Goal: Task Accomplishment & Management: Manage account settings

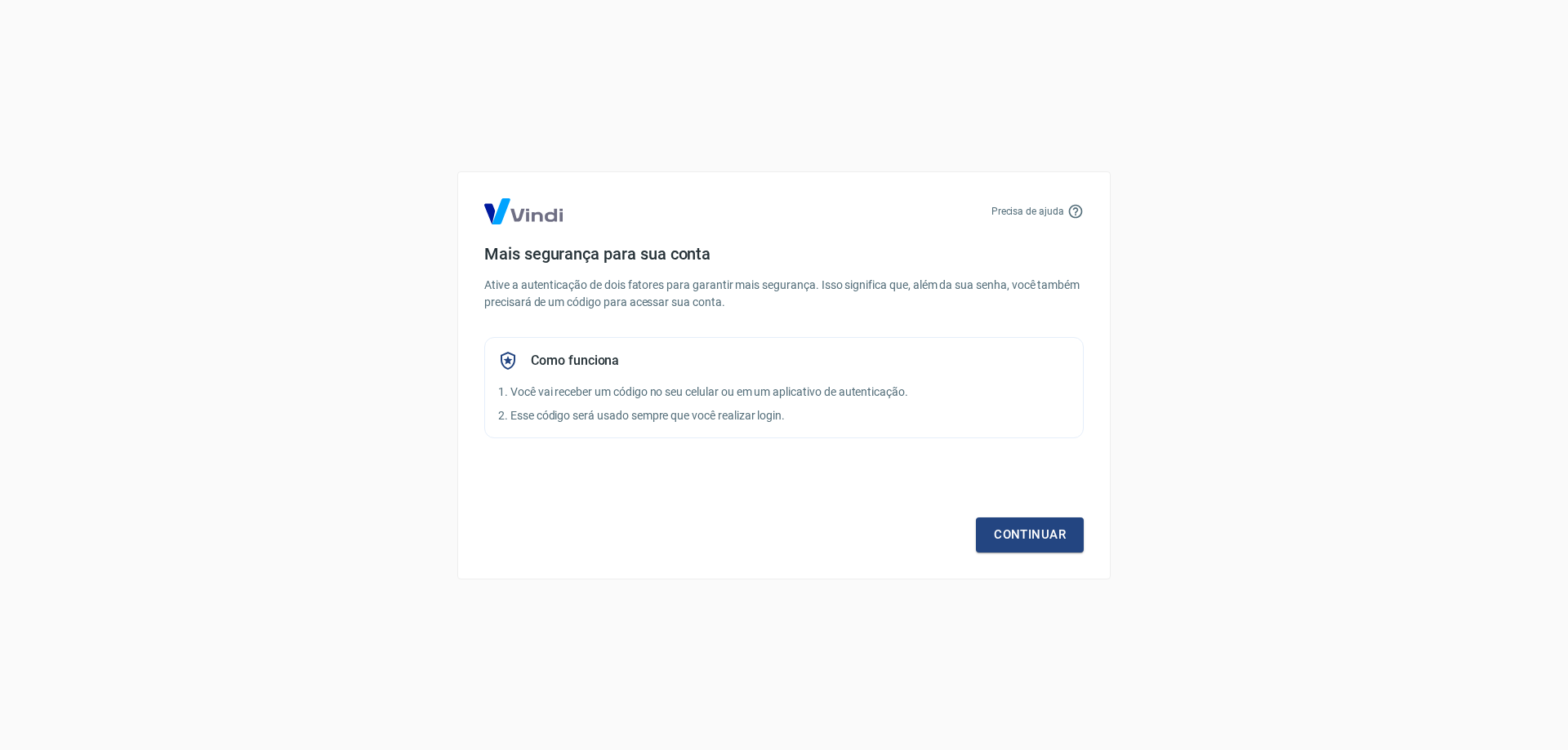
click at [574, 413] on p "2. Esse código será usado sempre que você realizar login." at bounding box center [784, 416] width 572 height 18
click at [1018, 528] on link "Continuar" at bounding box center [1030, 534] width 107 height 34
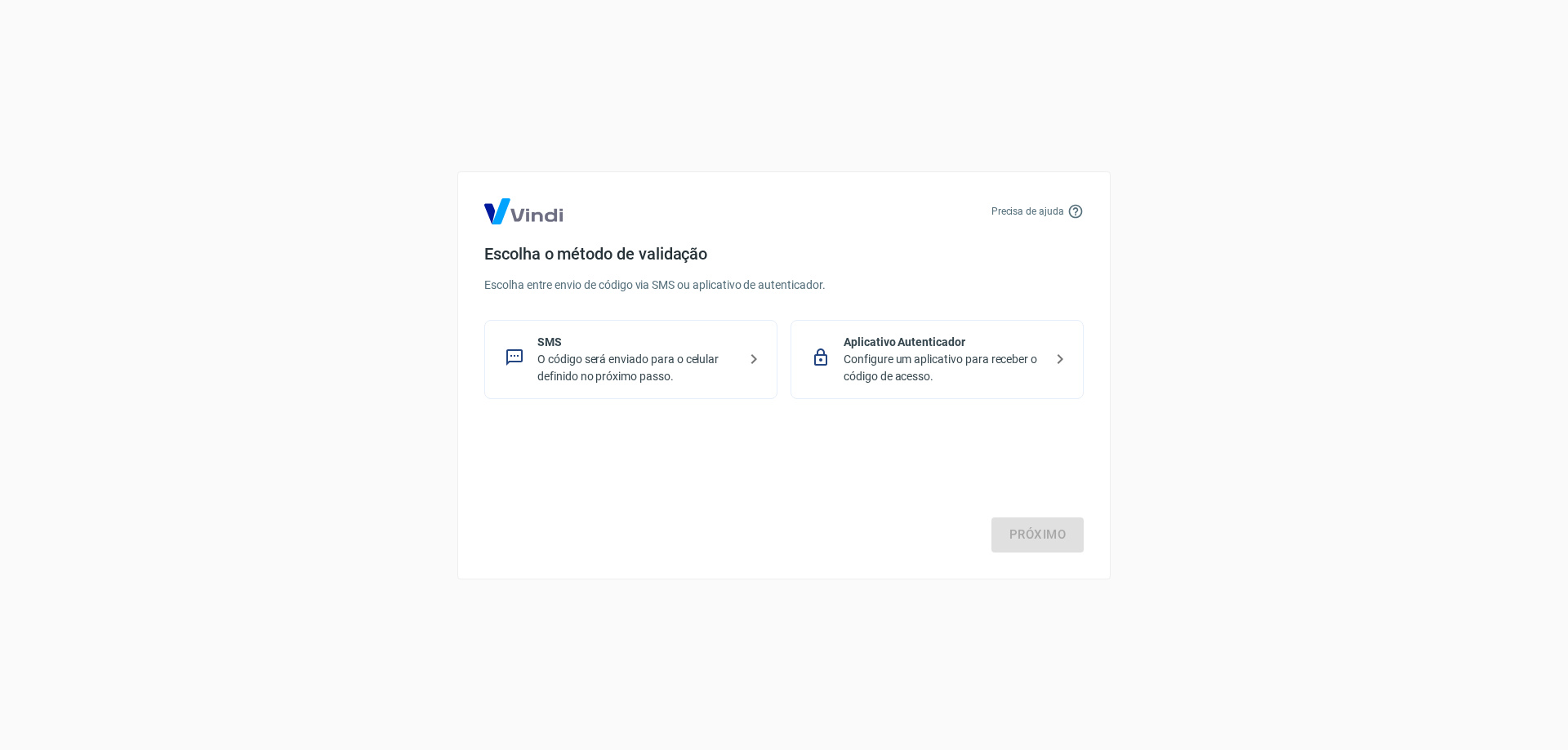
click at [1170, 422] on div "Precisa de ajuda Escolha o método de validação Escolha entre envio de código vi…" at bounding box center [784, 375] width 1568 height 750
click at [639, 366] on p "O código será enviado para o celular definido no próximo passo." at bounding box center [637, 368] width 200 height 34
click at [1061, 540] on link "Próximo" at bounding box center [1038, 534] width 92 height 34
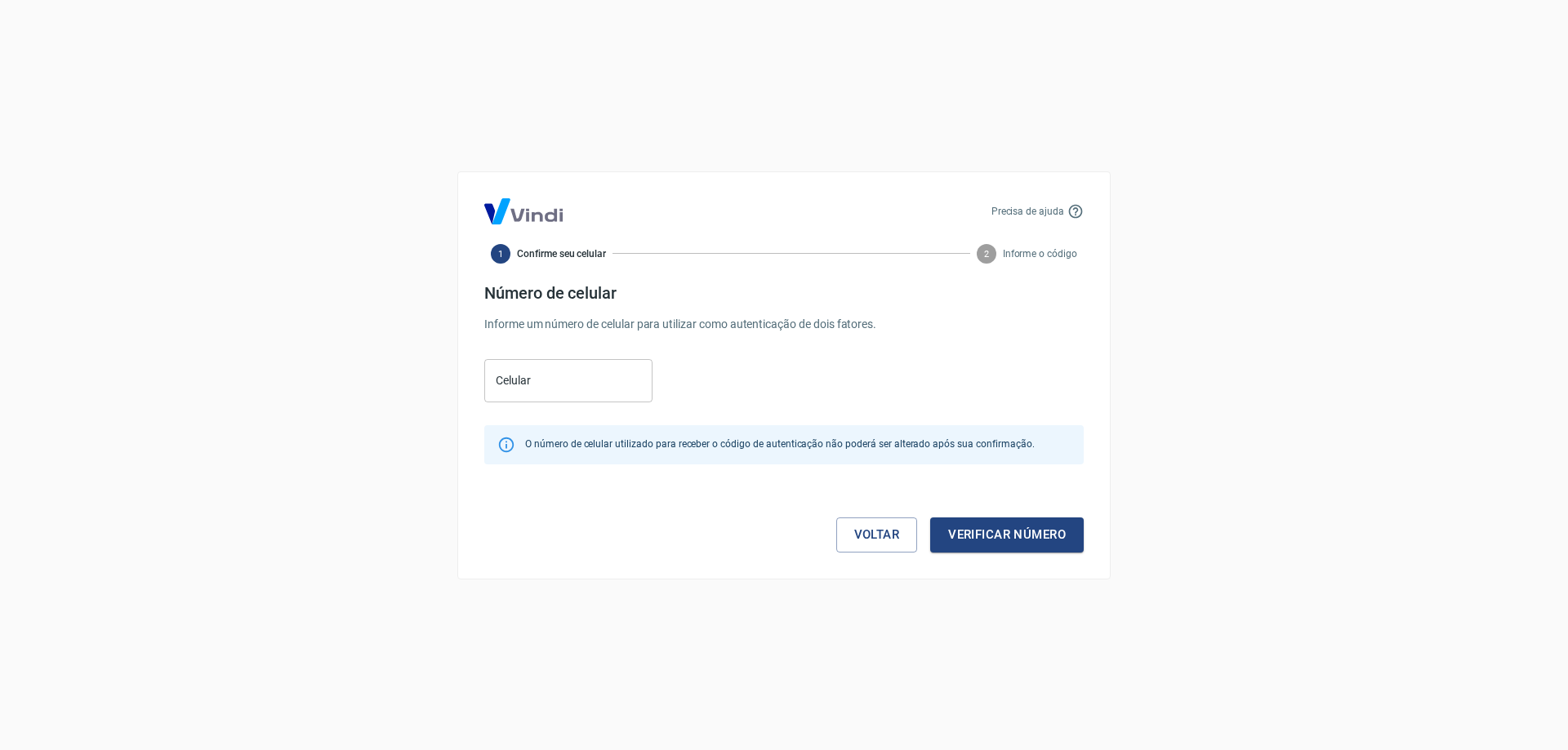
click at [498, 377] on div "Celular Celular" at bounding box center [569, 381] width 168 height 43
type input "(11) 99967-1552"
click at [998, 529] on button "Verificar número" at bounding box center [1006, 534] width 153 height 34
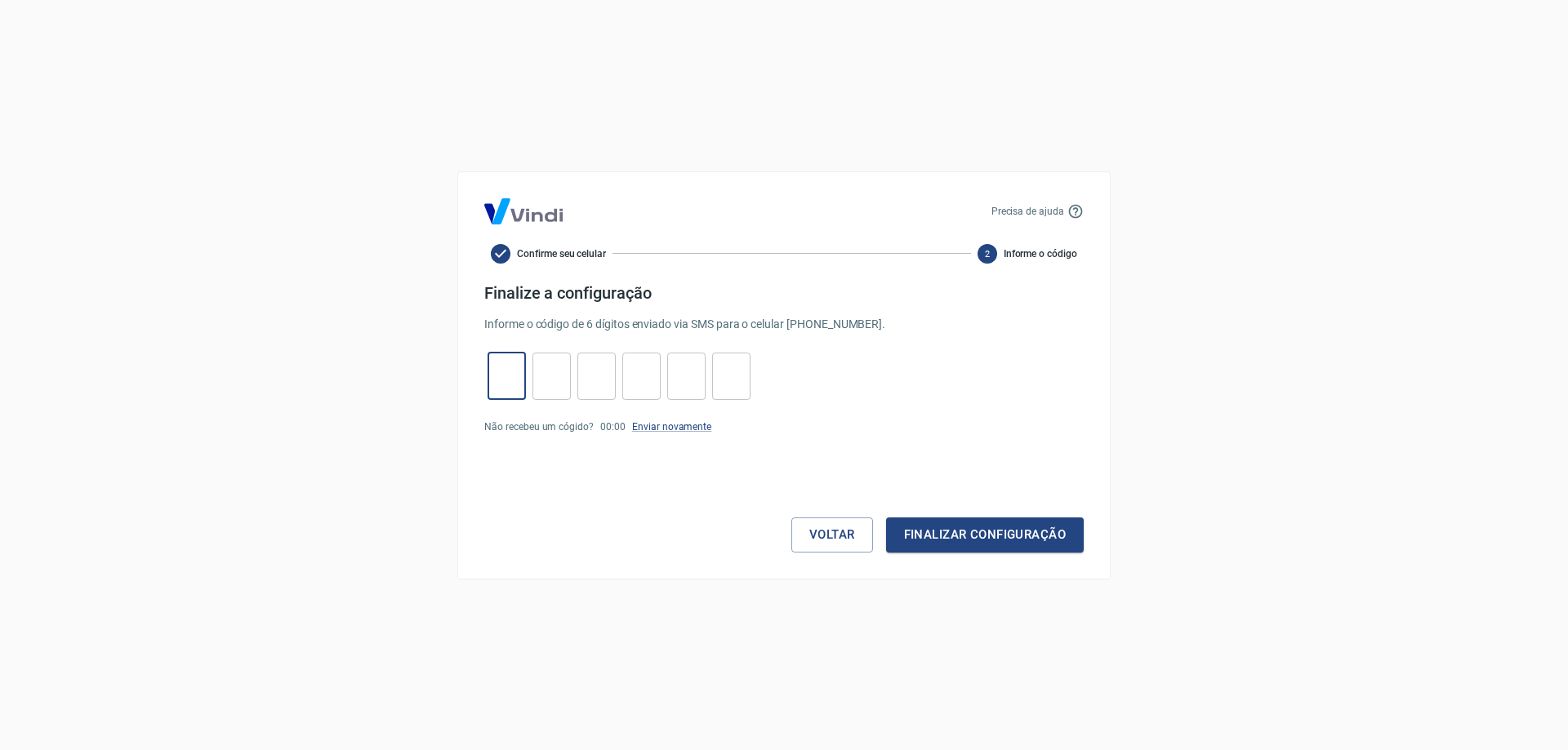
click at [519, 389] on input "tel" at bounding box center [506, 376] width 38 height 35
paste input "7"
type input "7"
type input "1"
type input "0"
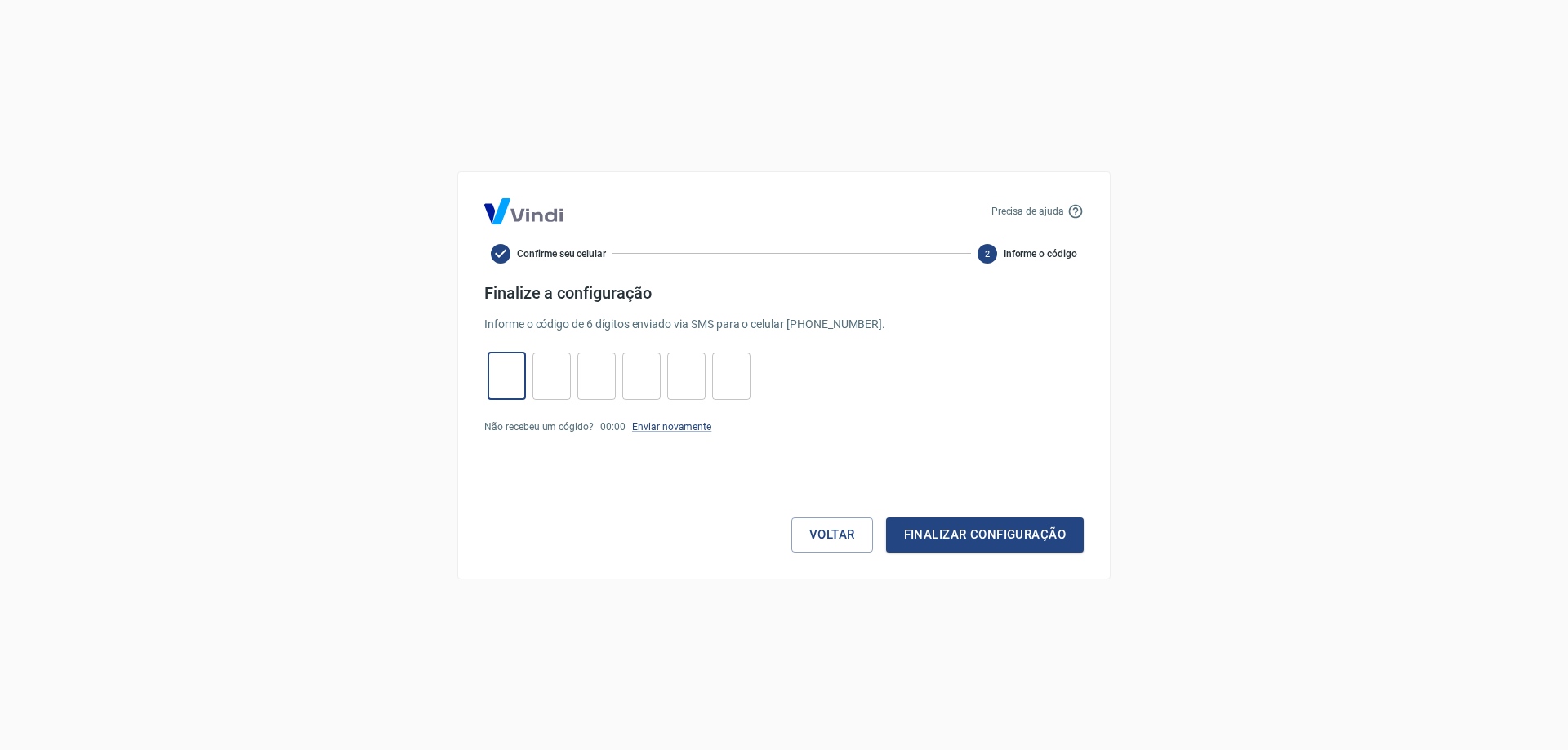
type input "0"
type input "9"
type input "0"
click at [1029, 535] on button "Finalizar configuração" at bounding box center [985, 534] width 197 height 34
click at [651, 456] on link "Enviar novamente" at bounding box center [671, 457] width 79 height 12
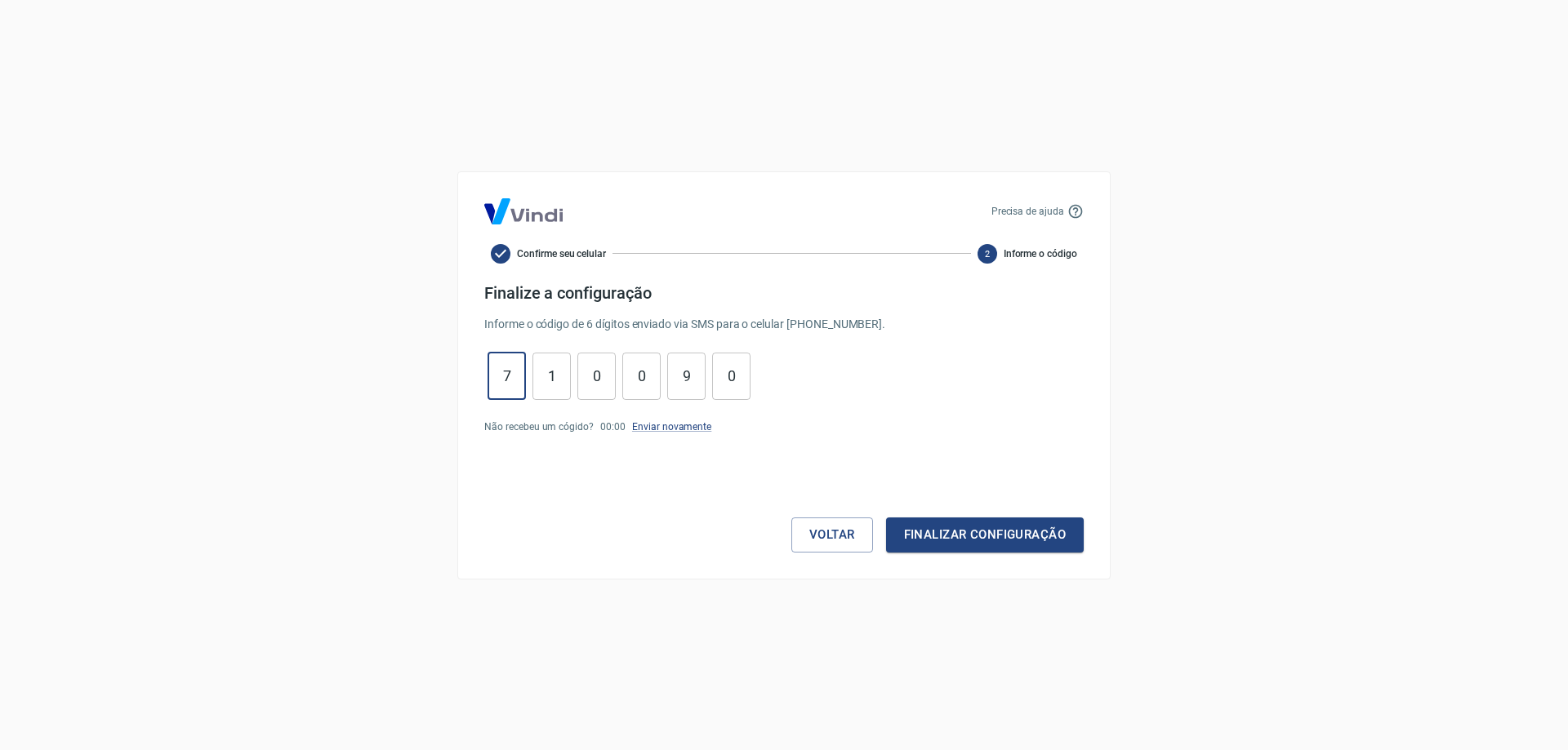
click at [502, 376] on input "7" at bounding box center [506, 376] width 38 height 35
paste input "tel"
type input "7"
click at [736, 376] on input "0" at bounding box center [731, 376] width 38 height 35
type input "0"
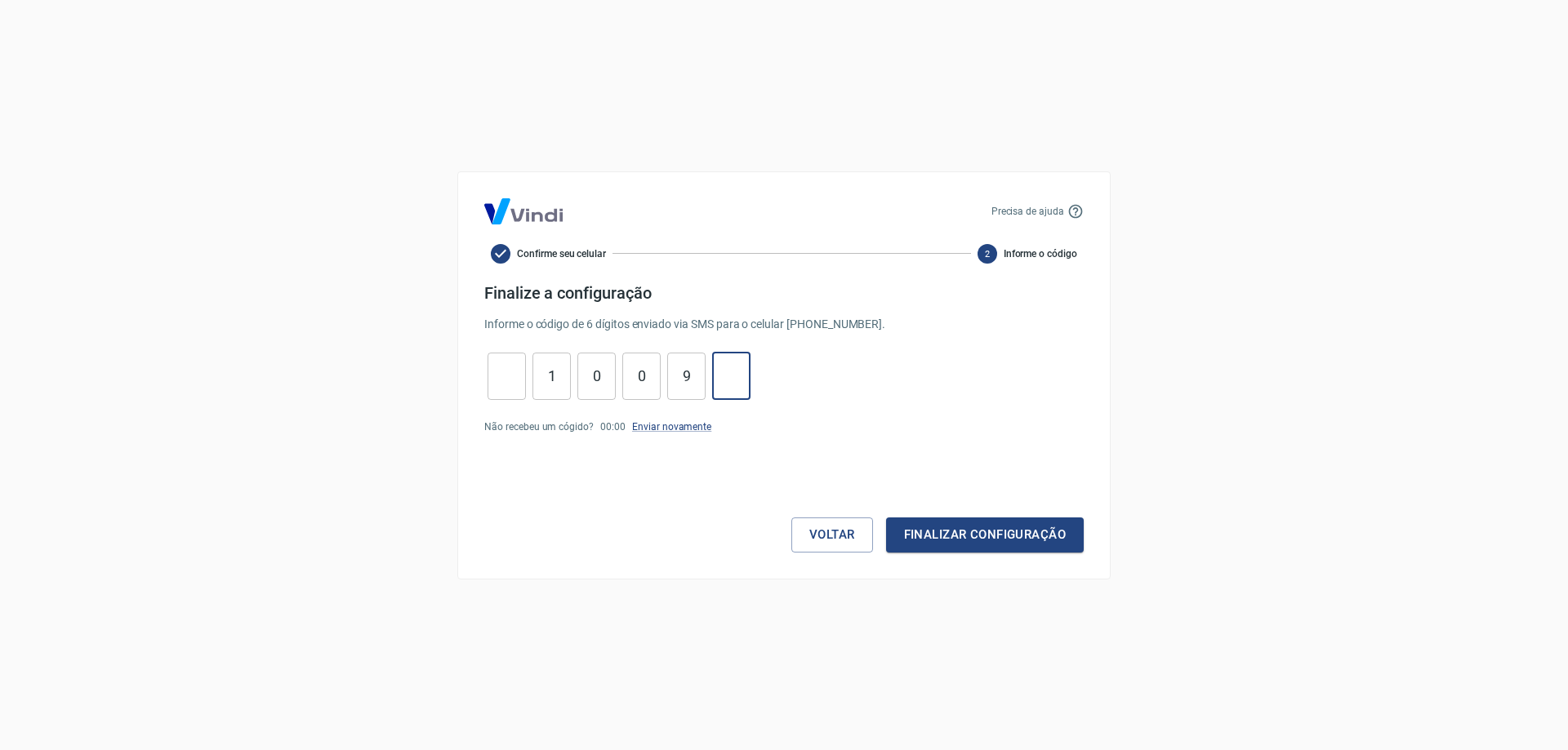
type input "9"
type input "0"
type input "1"
click at [515, 374] on input "tel" at bounding box center [506, 376] width 38 height 35
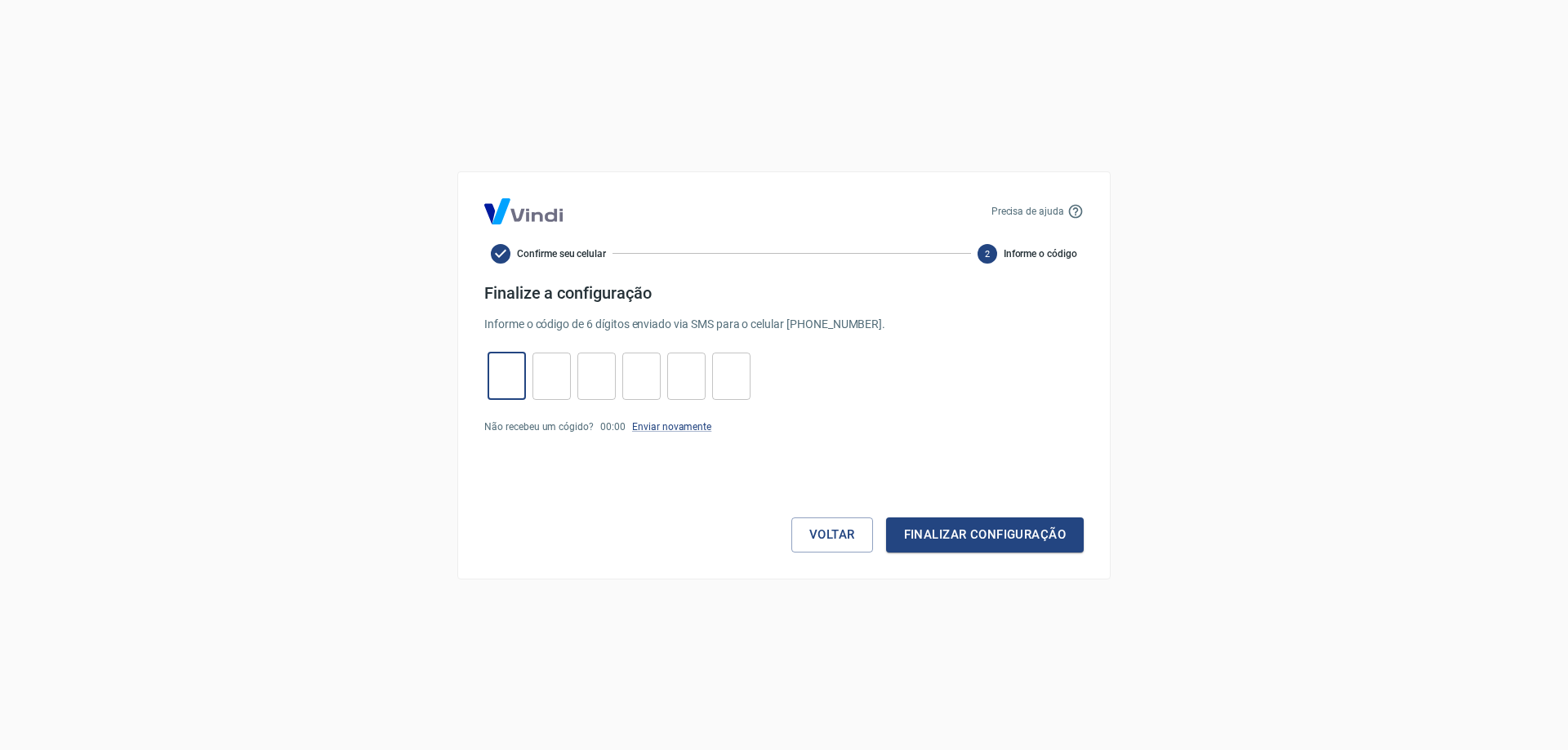
paste input "5"
type input "5"
type input "7"
type input "0"
type input "6"
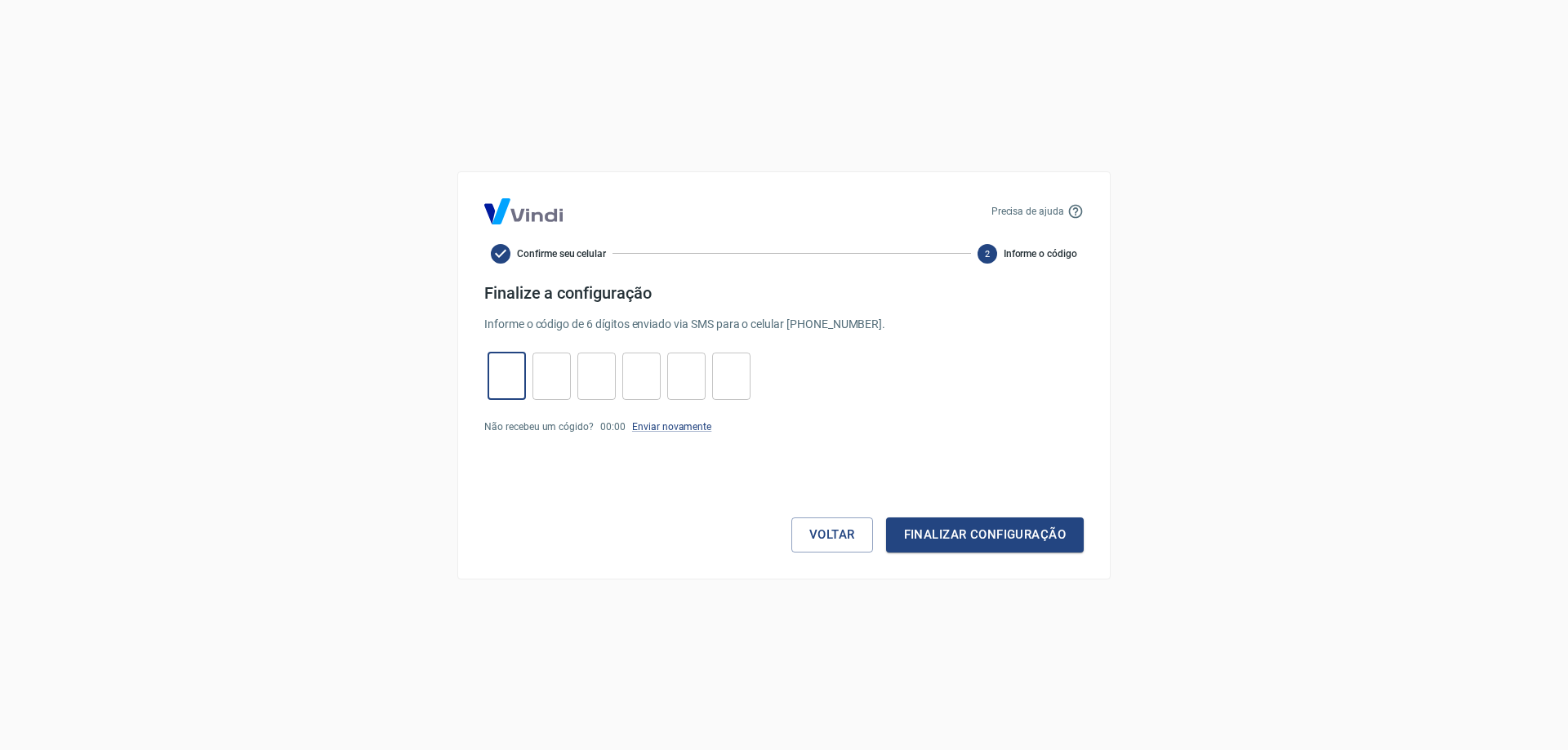
type input "5"
type input "8"
type input "5"
click at [960, 535] on button "Finalizar configuração" at bounding box center [985, 534] width 197 height 34
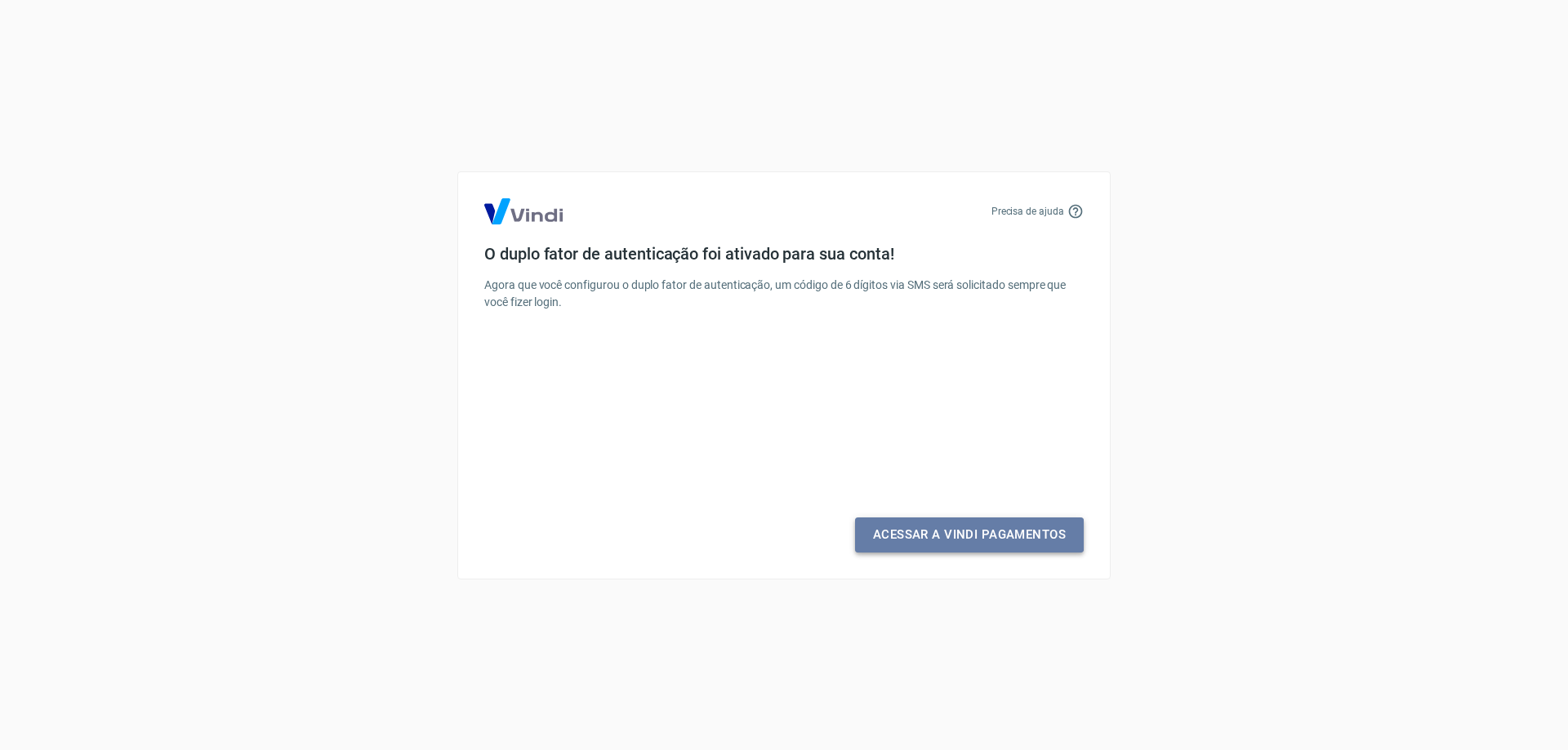
click at [959, 535] on link "Acessar a Vindi Pagamentos" at bounding box center [969, 534] width 229 height 34
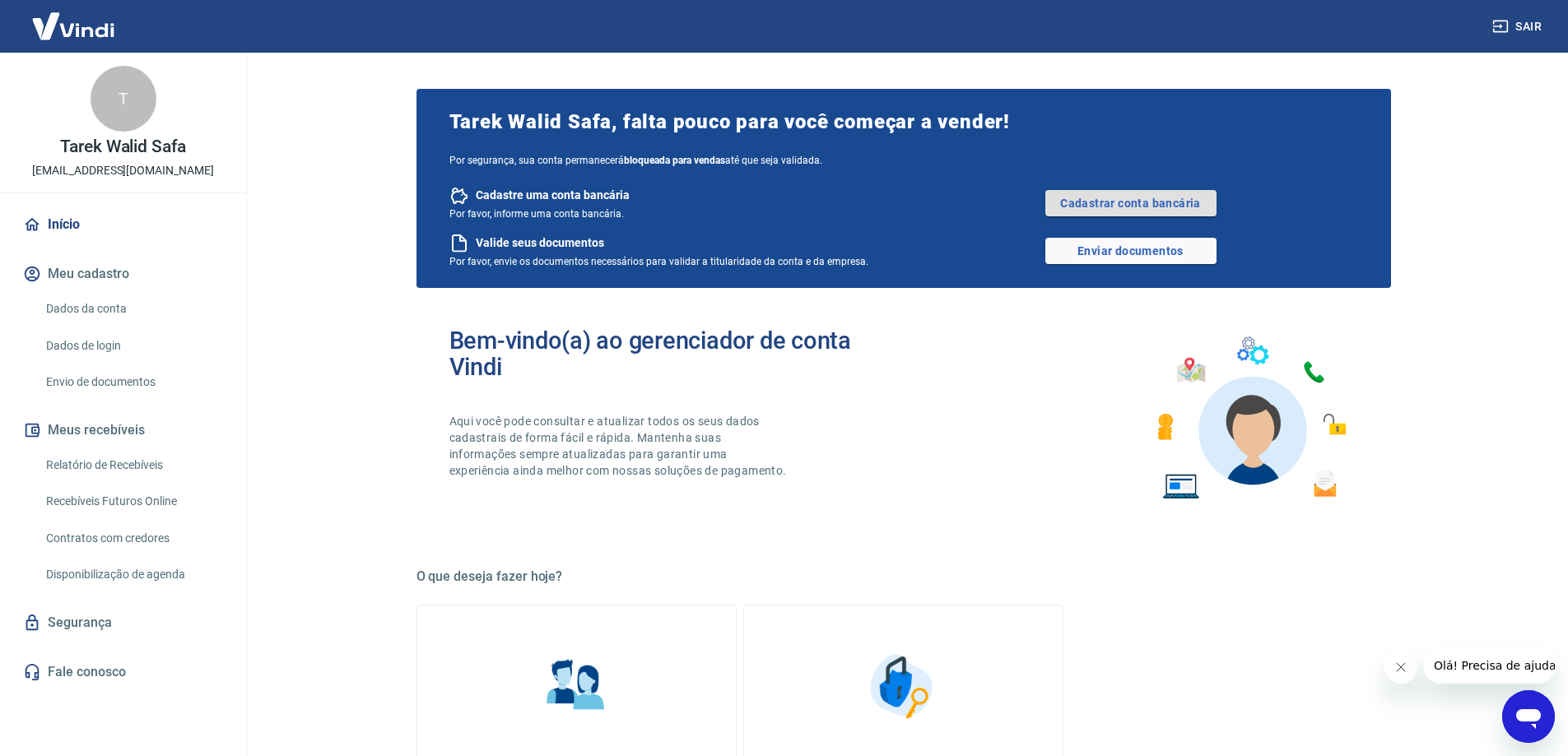
click at [1145, 203] on link "Cadastrar conta bancária" at bounding box center [1131, 203] width 171 height 27
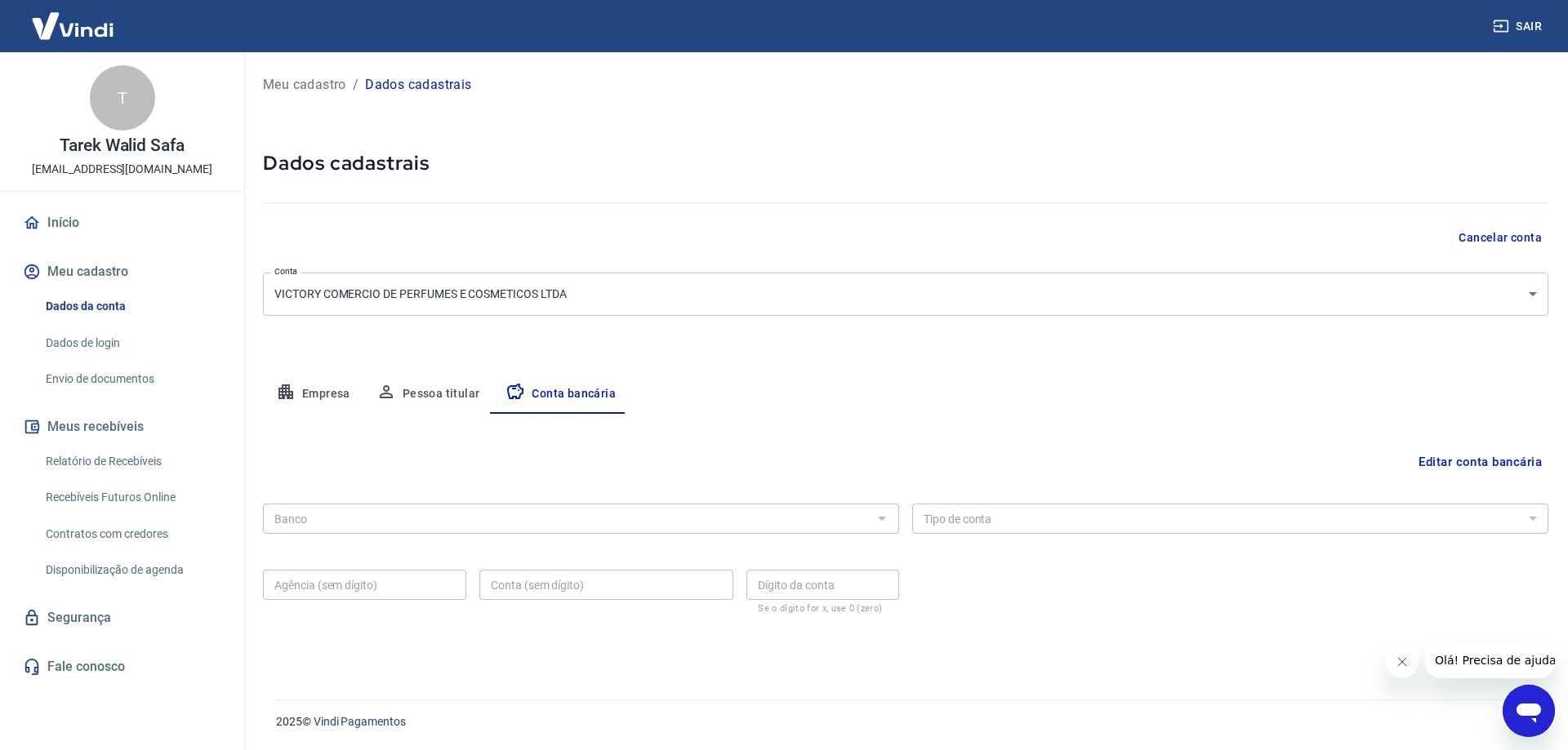
click at [1032, 177] on div at bounding box center [906, 200] width 1286 height 47
click at [1136, 183] on div at bounding box center [906, 200] width 1286 height 47
click at [77, 34] on img at bounding box center [72, 25] width 106 height 50
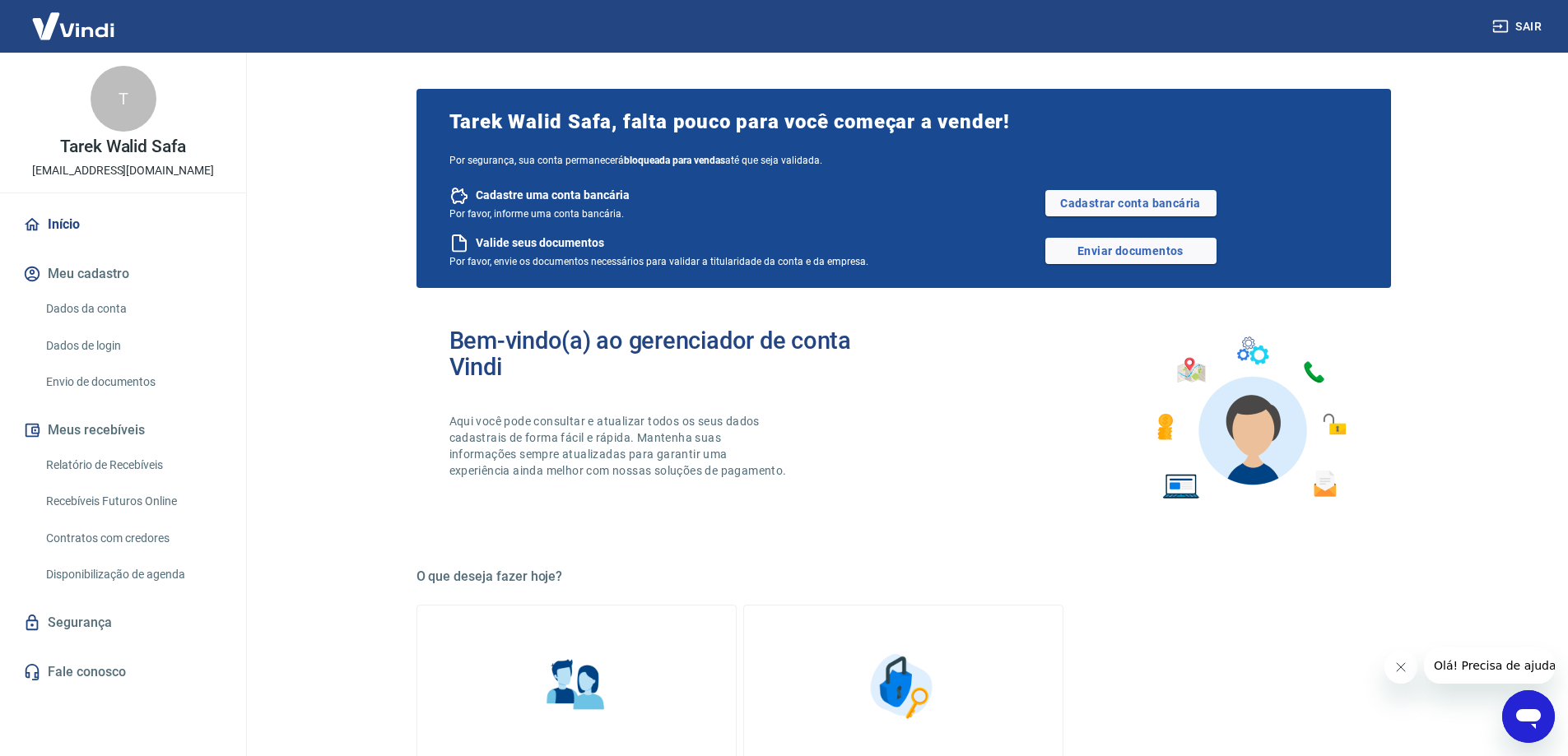
click at [1465, 259] on main "Tarek Walid Safa, falta pouco para você começar a vender! Por segurança, sua co…" at bounding box center [903, 405] width 1329 height 704
click at [1483, 319] on main "Tarek Walid Safa, falta pouco para você começar a vender! Por segurança, sua co…" at bounding box center [903, 405] width 1329 height 704
click at [1162, 249] on link "Enviar documentos" at bounding box center [1131, 251] width 171 height 27
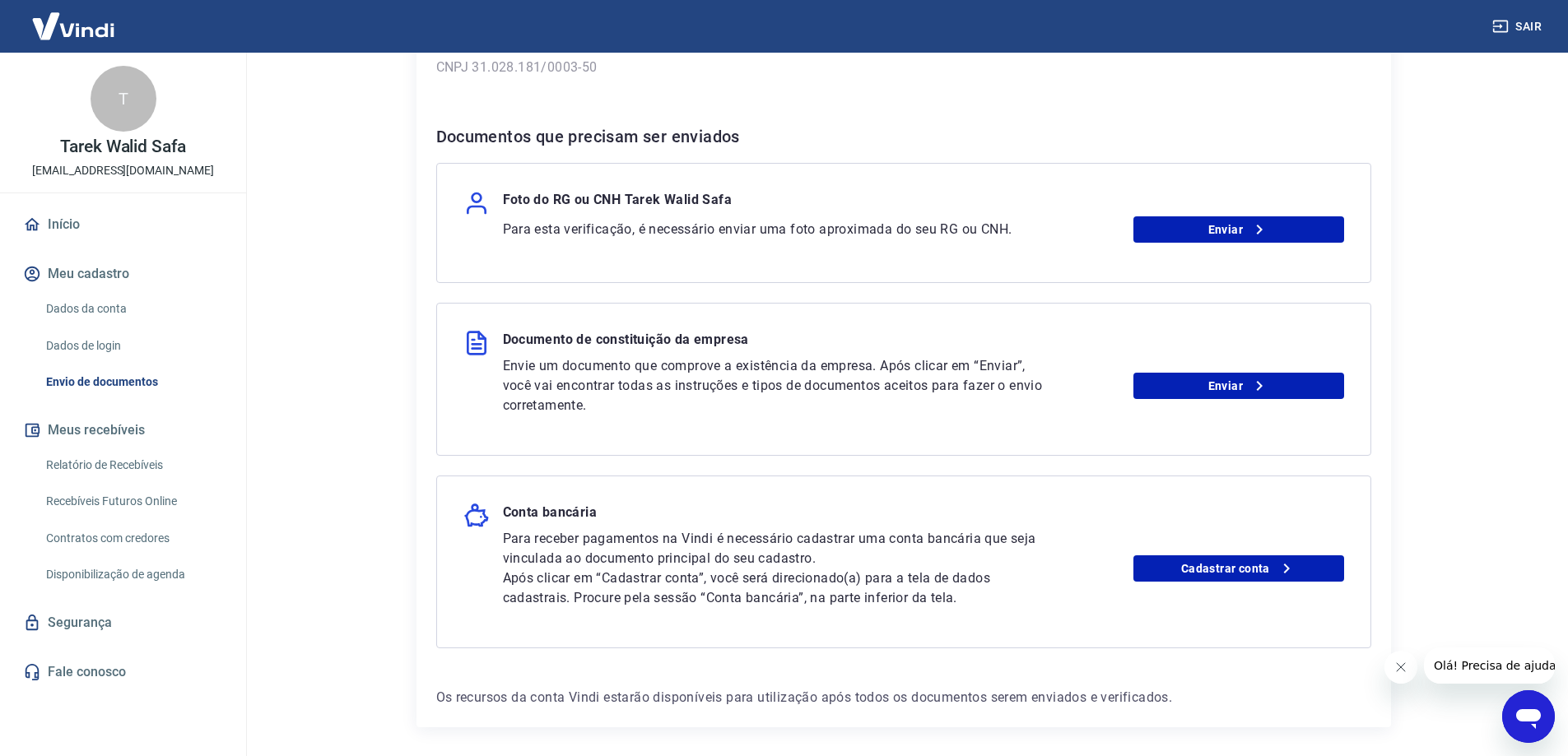
scroll to position [247, 0]
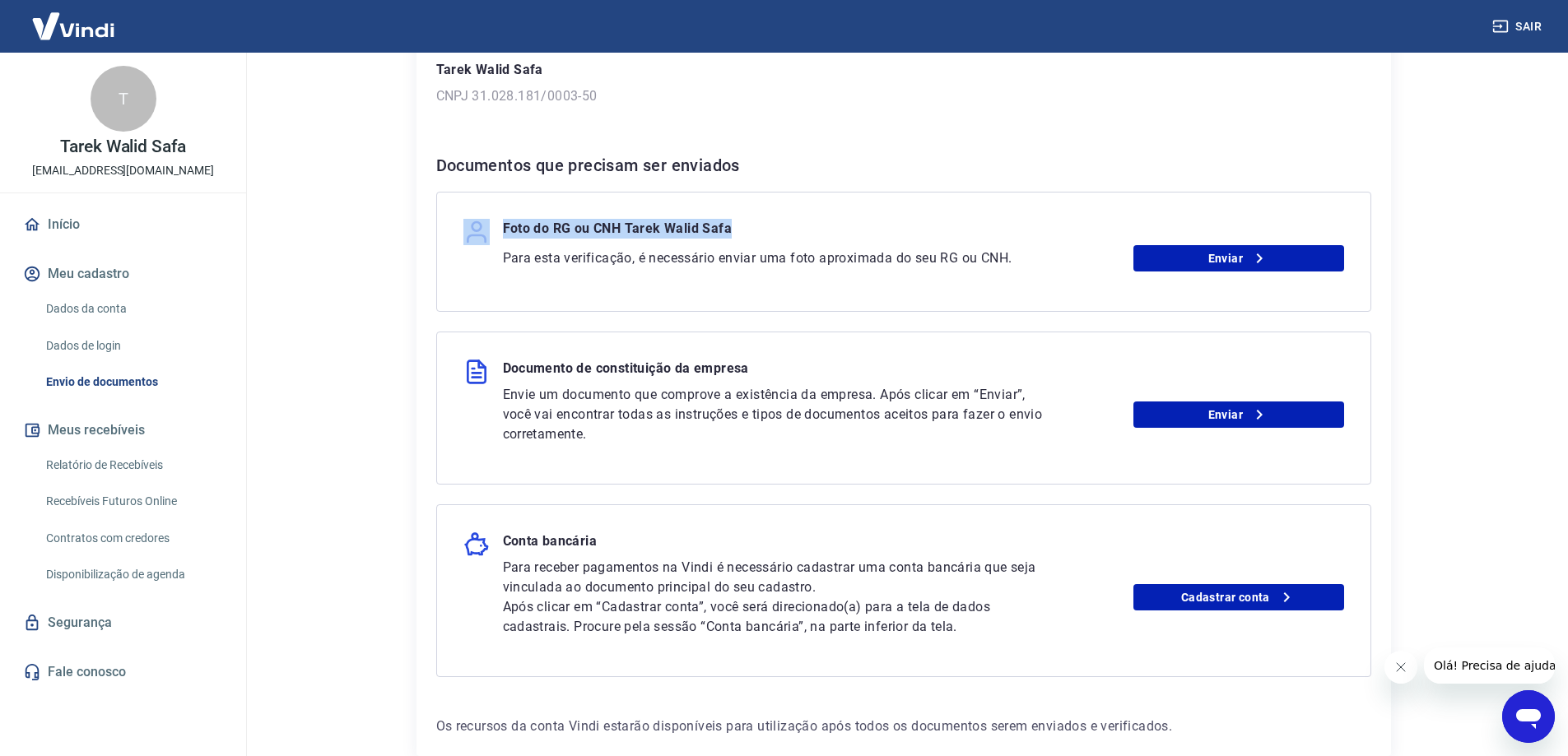
drag, startPoint x: 751, startPoint y: 227, endPoint x: 487, endPoint y: 226, distance: 264.0
click at [491, 223] on div "Foto do RG ou CNH Tarek Walid Safa" at bounding box center [904, 231] width 881 height 27
copy div "Foto do RG ou CNH Tarek Walid Safa"
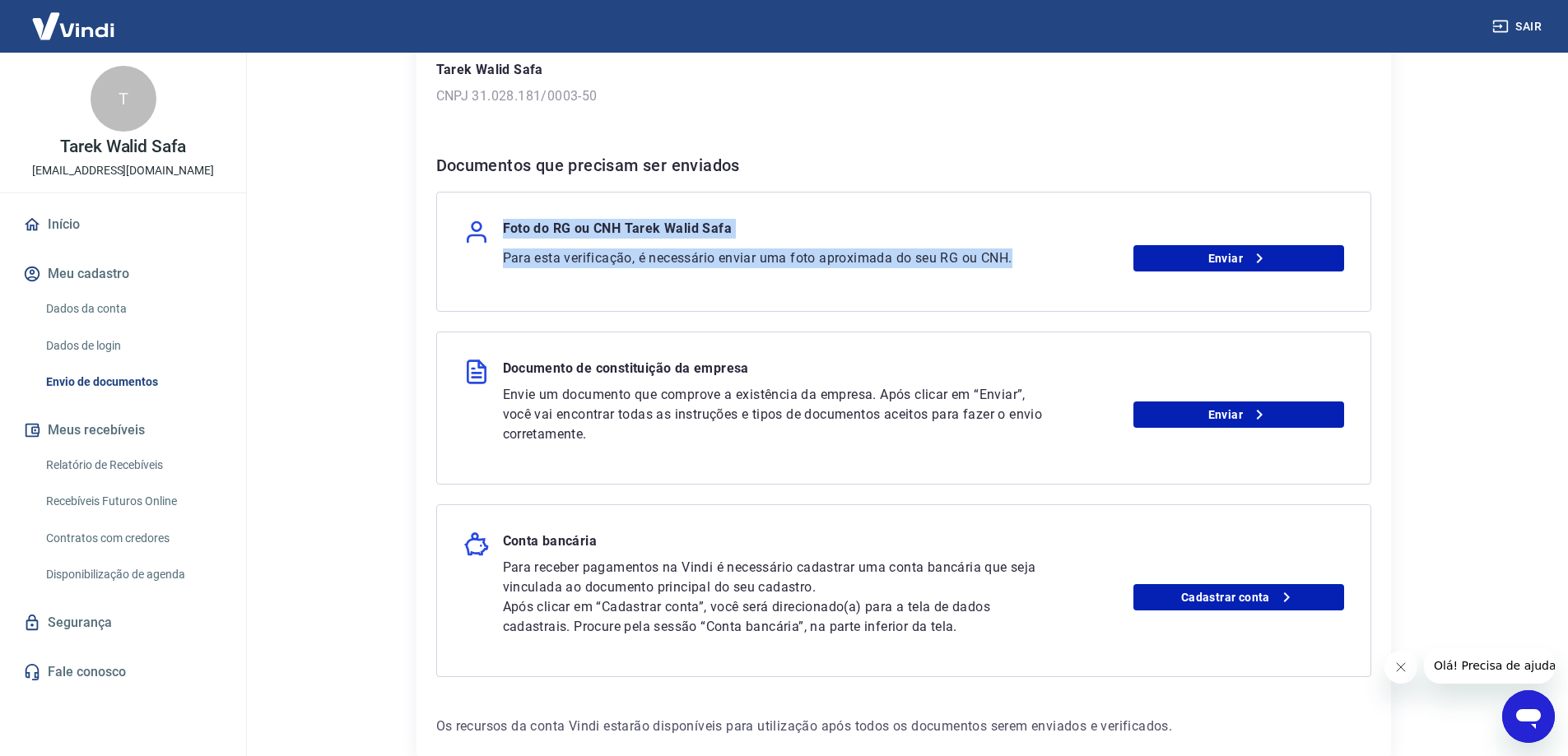
drag, startPoint x: 1028, startPoint y: 259, endPoint x: 505, endPoint y: 214, distance: 524.9
click at [505, 214] on div "Foto do RG ou CNH Tarek Walid Safa Para esta verificação, é necessário enviar u…" at bounding box center [904, 252] width 935 height 120
copy div "Foto do RG ou CNH Tarek Walid Safa Para esta verificação, é necessário enviar u…"
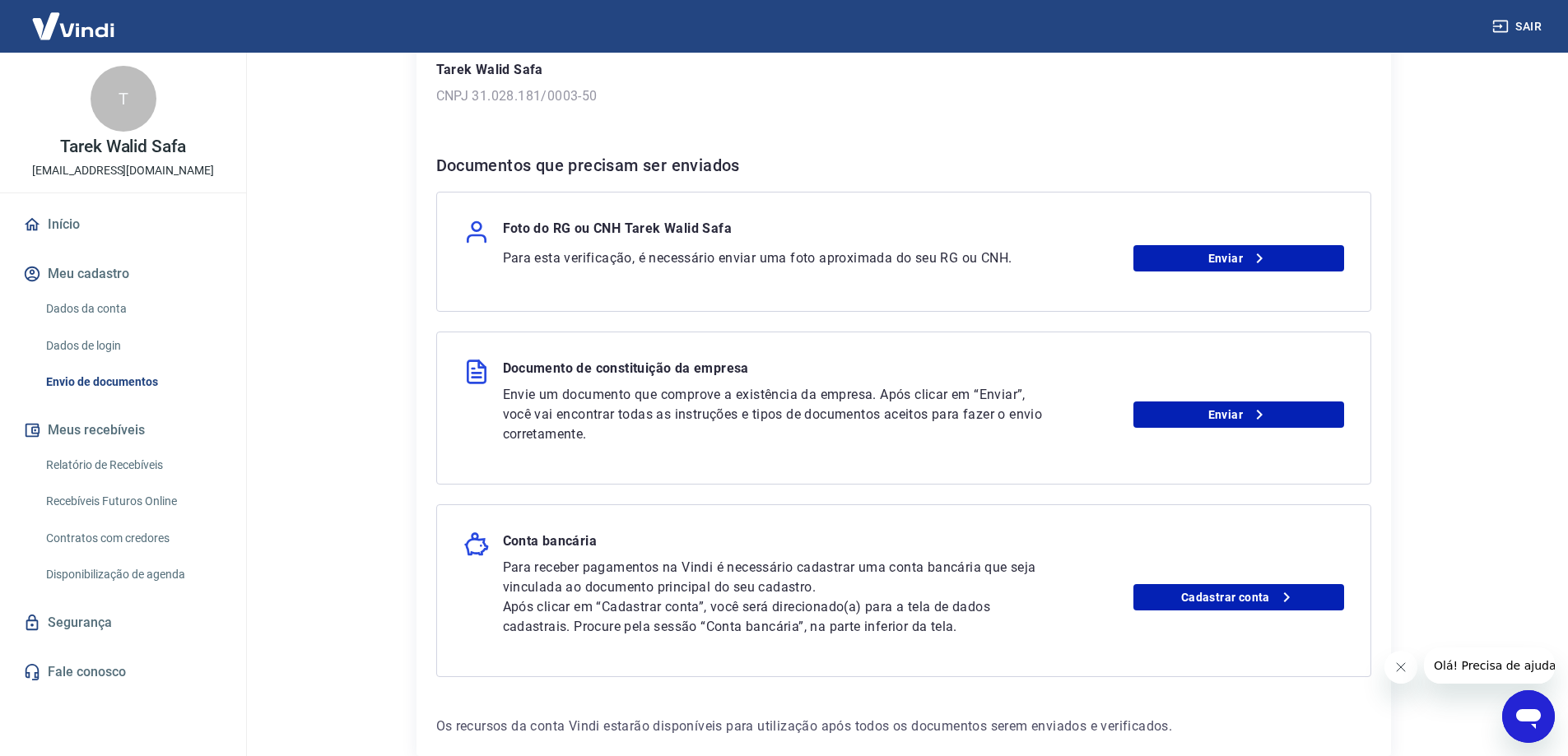
click at [1089, 149] on div "Para utilizar alguns recursos da sua conta Vindi, é necessário enviar alguns do…" at bounding box center [904, 314] width 974 height 885
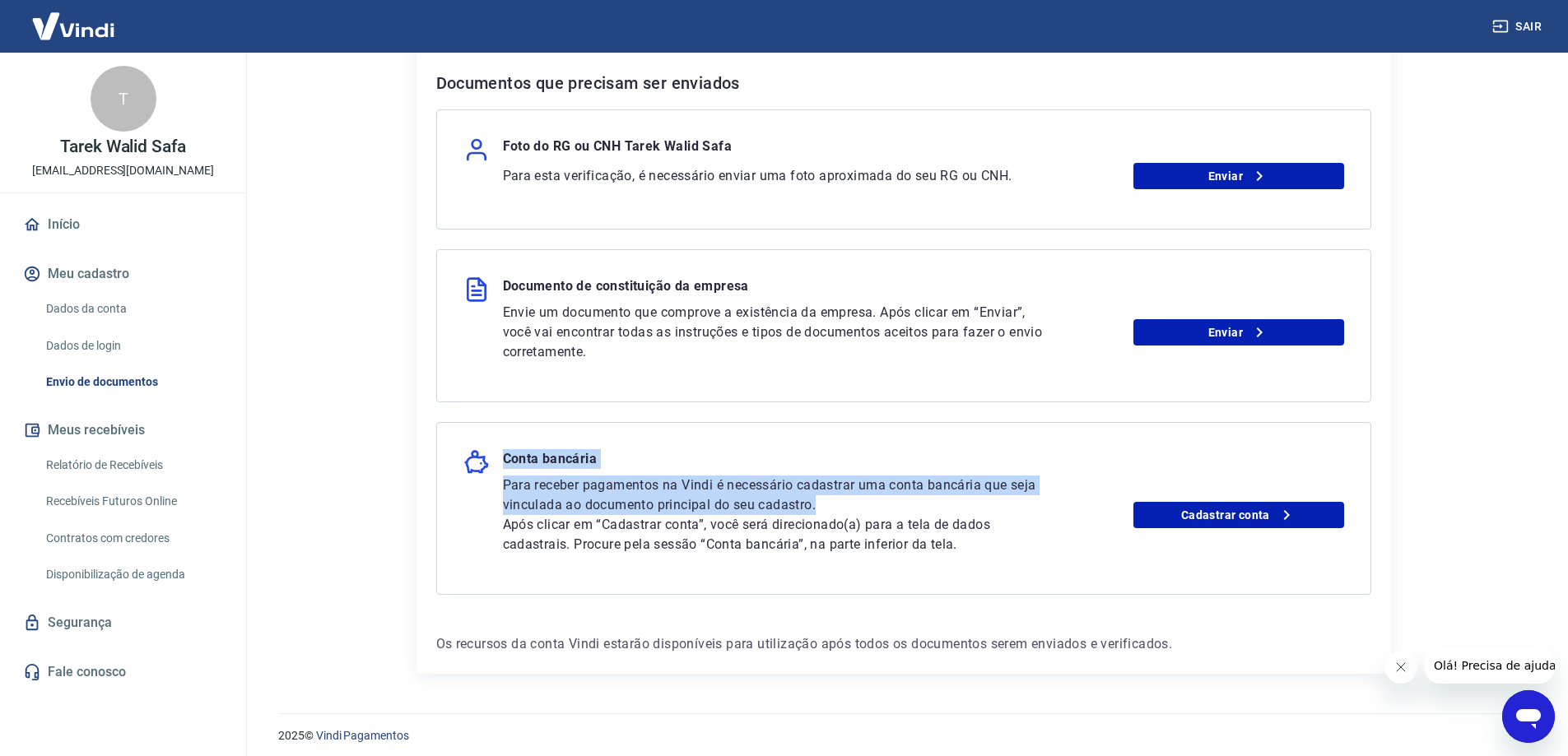
drag, startPoint x: 503, startPoint y: 460, endPoint x: 855, endPoint y: 499, distance: 354.2
click at [855, 499] on div "Conta bancária Para receber pagamentos na Vindi é necessário cadastrar uma cont…" at bounding box center [904, 509] width 935 height 173
copy div "Conta bancária Para receber pagamentos na Vindi é necessário cadastrar uma cont…"
click at [104, 27] on img at bounding box center [73, 26] width 107 height 50
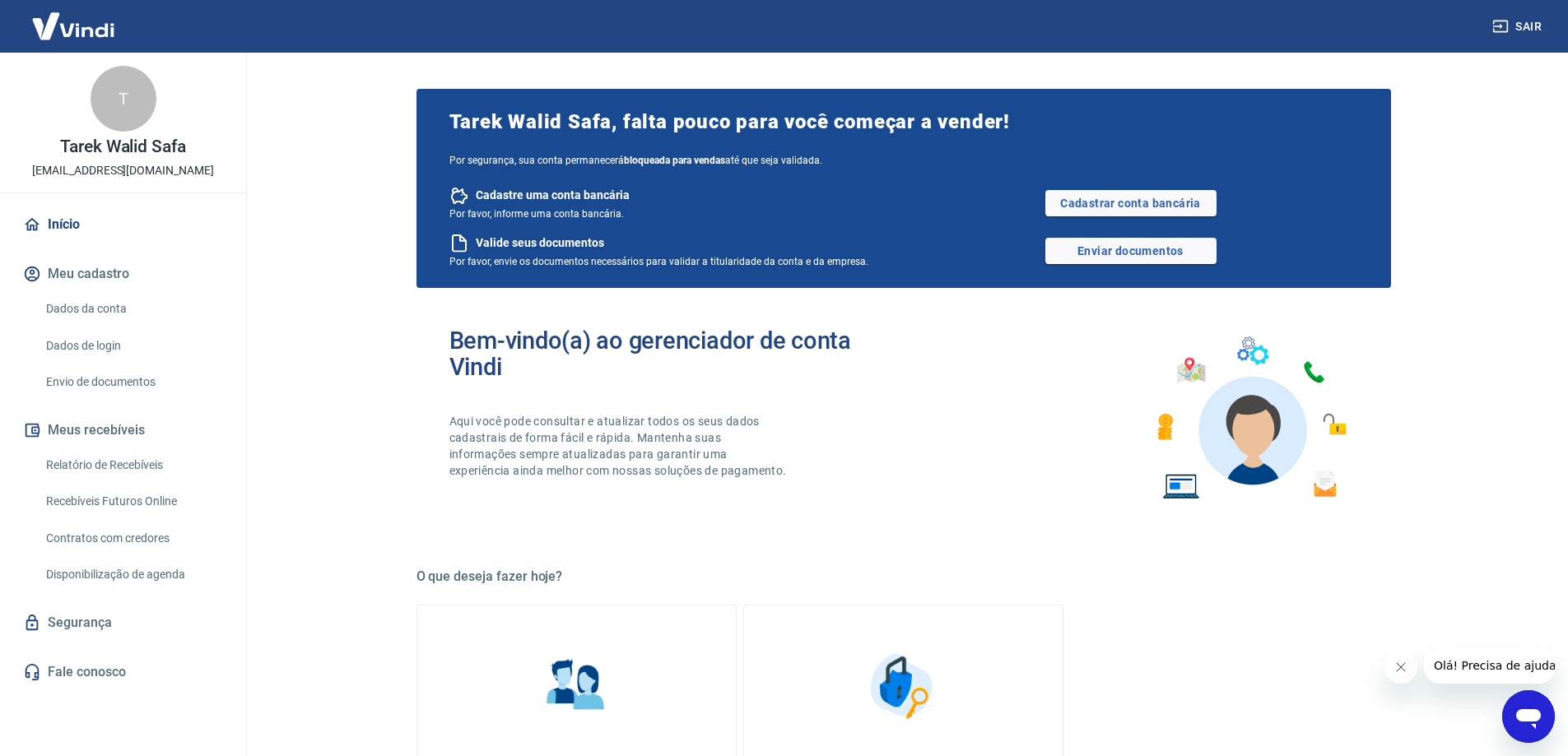
drag, startPoint x: 835, startPoint y: 159, endPoint x: 422, endPoint y: 161, distance: 413.0
click at [422, 161] on div "Tarek Walid Safa, falta pouco para você começar a vender! Por segurança, sua co…" at bounding box center [904, 188] width 974 height 199
drag, startPoint x: 450, startPoint y: 121, endPoint x: 839, endPoint y: 158, distance: 390.8
click at [839, 158] on div "Tarek Walid Safa, falta pouco para você começar a vender! Por segurança, sua co…" at bounding box center [904, 188] width 974 height 199
copy div "Tarek Walid Safa, falta pouco para você começar a vender! Por segurança, sua co…"
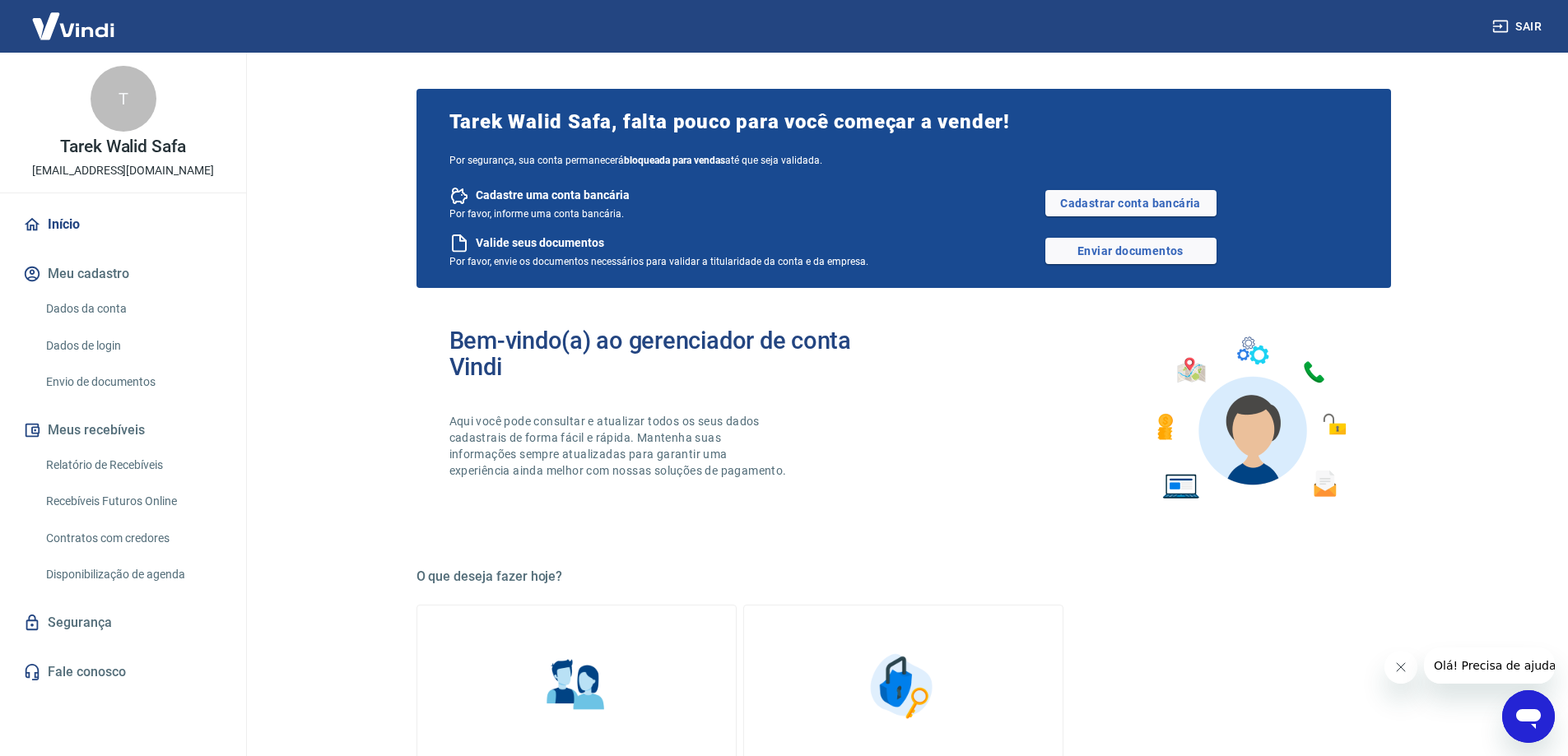
click at [787, 126] on span "Tarek Walid Safa, falta pouco para você começar a vender!" at bounding box center [904, 121] width 909 height 27
click at [1435, 270] on main "Tarek Walid Safa, falta pouco para você começar a vender! Por segurança, sua co…" at bounding box center [903, 405] width 1329 height 704
click at [80, 23] on img at bounding box center [73, 26] width 107 height 50
